Goal: Transaction & Acquisition: Obtain resource

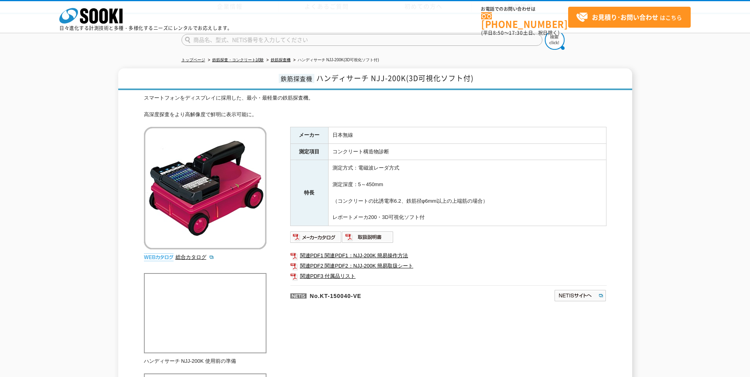
scroll to position [79, 0]
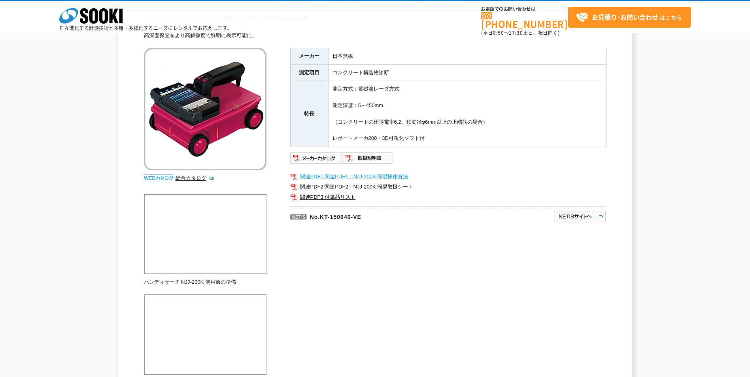
click at [318, 177] on link "関連PDF1 関連PDF1：NJJ-200K 簡易操作方法" at bounding box center [448, 177] width 316 height 10
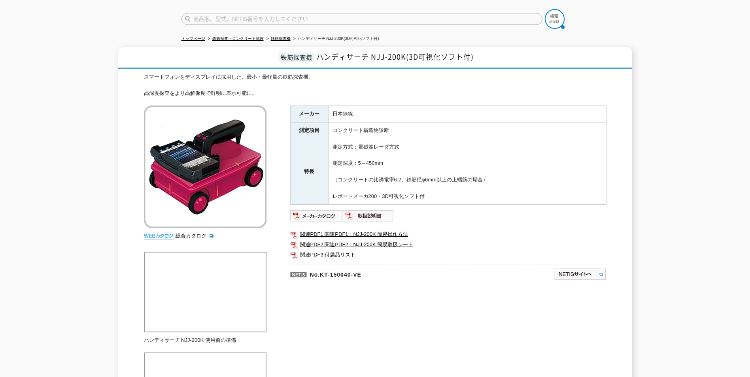
scroll to position [0, 0]
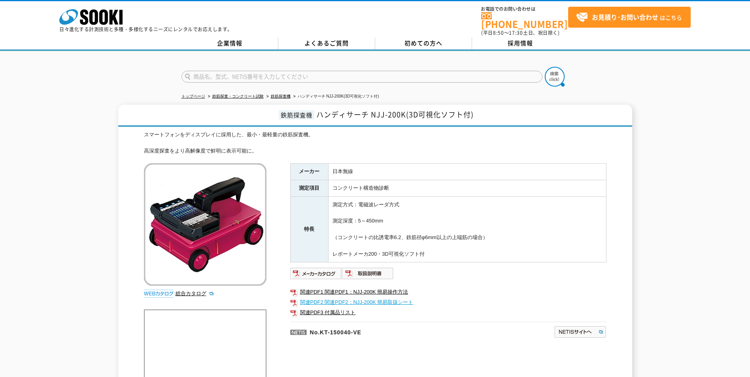
click at [344, 298] on link "関連PDF2 関連PDF2：NJJ-200K 簡易取扱シート" at bounding box center [448, 302] width 316 height 10
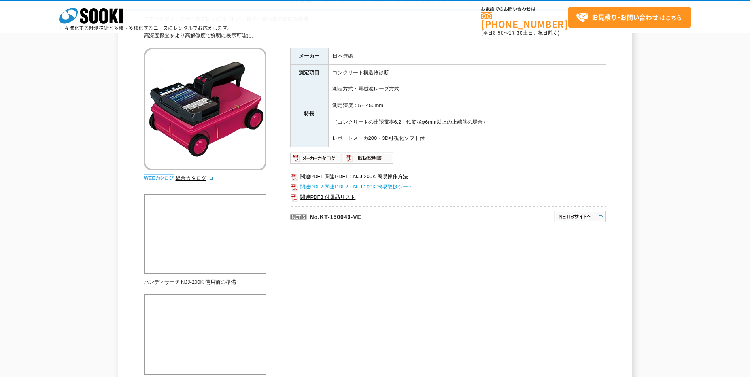
click at [347, 183] on link "関連PDF2 関連PDF2：NJJ-200K 簡易取扱シート" at bounding box center [448, 187] width 316 height 10
click at [330, 195] on link "関連PDF3 付属品リスト" at bounding box center [448, 197] width 316 height 10
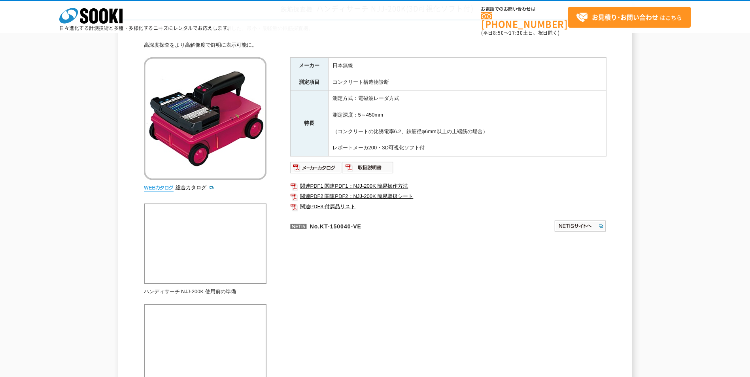
scroll to position [43, 0]
